Goal: Navigation & Orientation: Find specific page/section

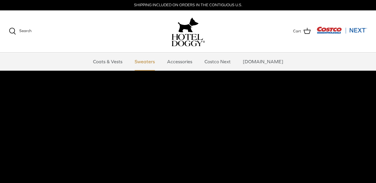
click at [160, 61] on link "Sweaters" at bounding box center [144, 62] width 31 height 18
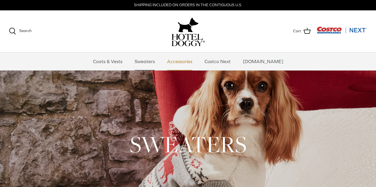
click at [184, 59] on link "Accessories" at bounding box center [180, 62] width 36 height 18
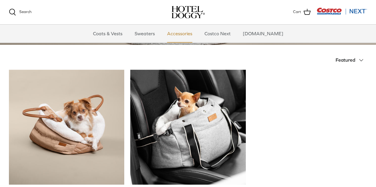
scroll to position [89, 0]
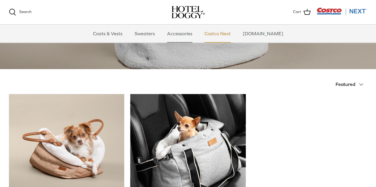
click at [227, 32] on link "Costco Next" at bounding box center [217, 34] width 37 height 18
